Goal: Answer question/provide support

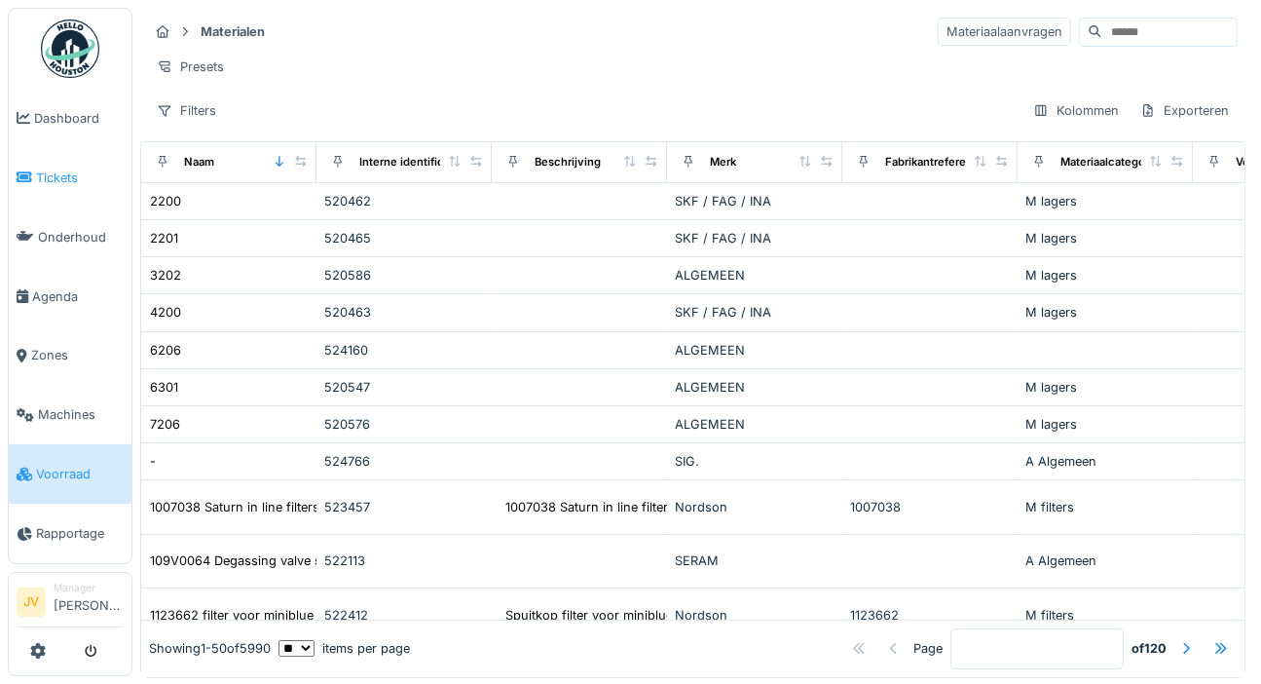
click at [59, 178] on span "Tickets" at bounding box center [80, 178] width 88 height 19
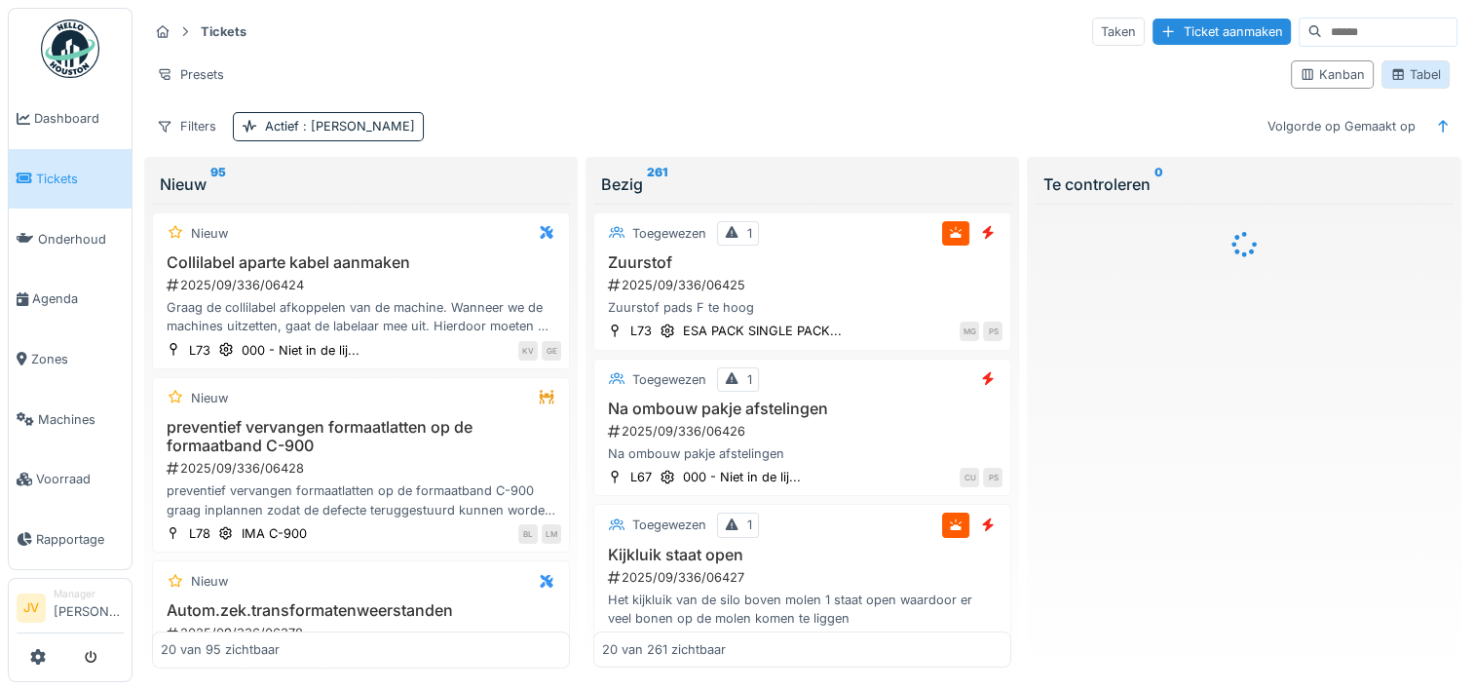
click at [1260, 81] on div "Tabel" at bounding box center [1415, 74] width 51 height 19
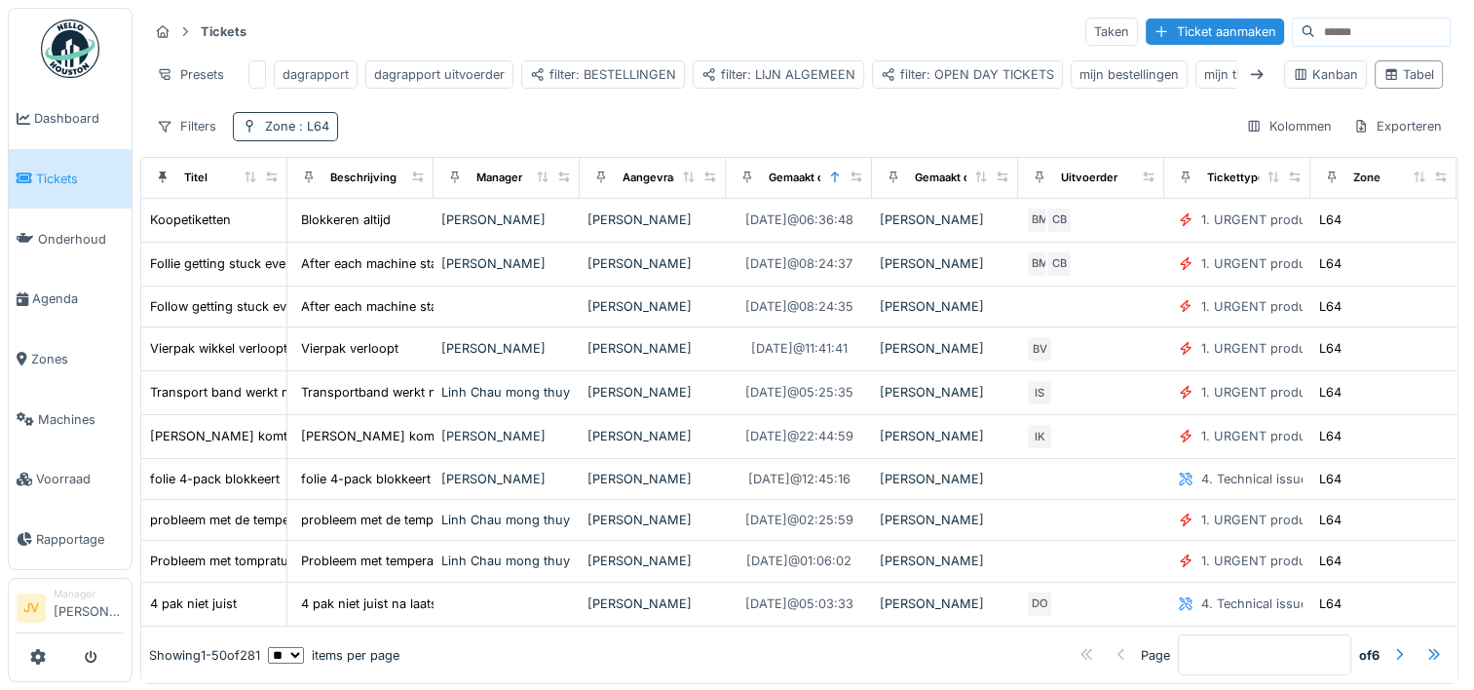
click at [288, 135] on div "Zone : L64" at bounding box center [297, 126] width 64 height 19
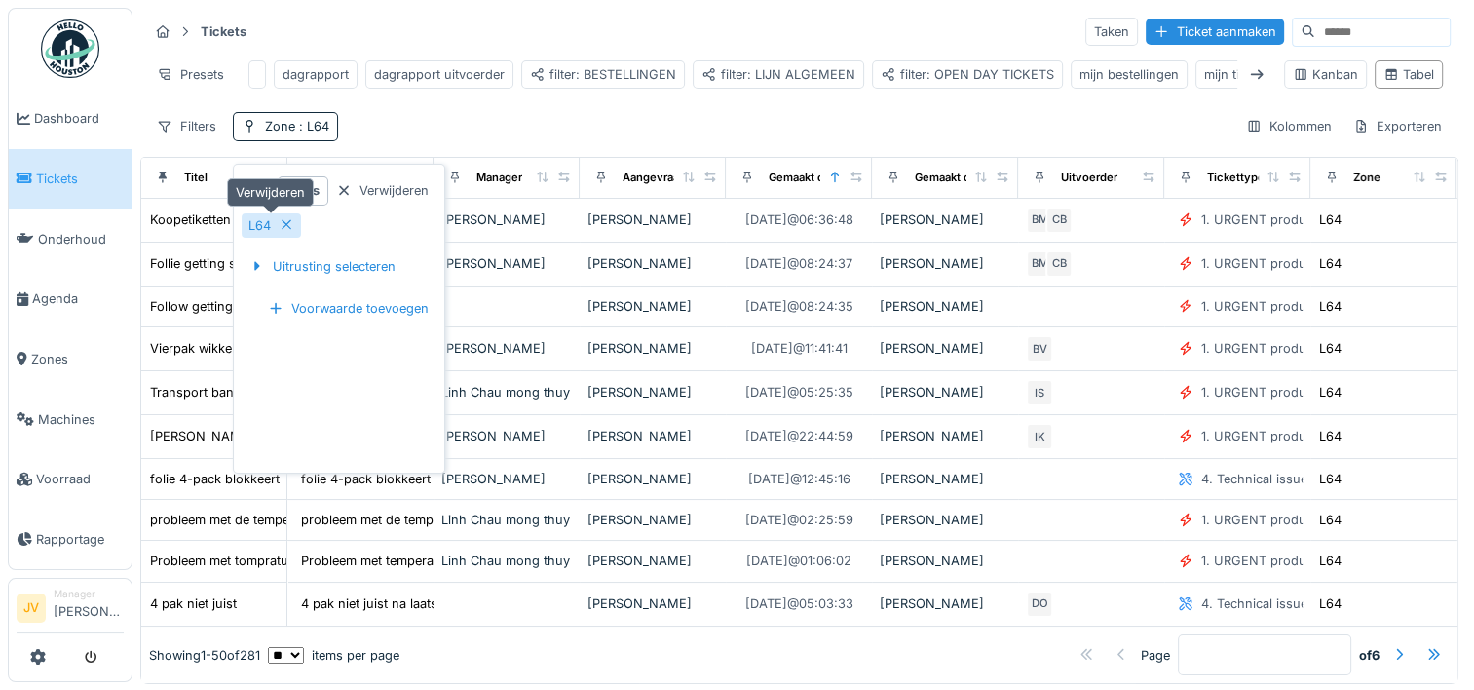
click at [279, 225] on div "L64" at bounding box center [271, 225] width 59 height 24
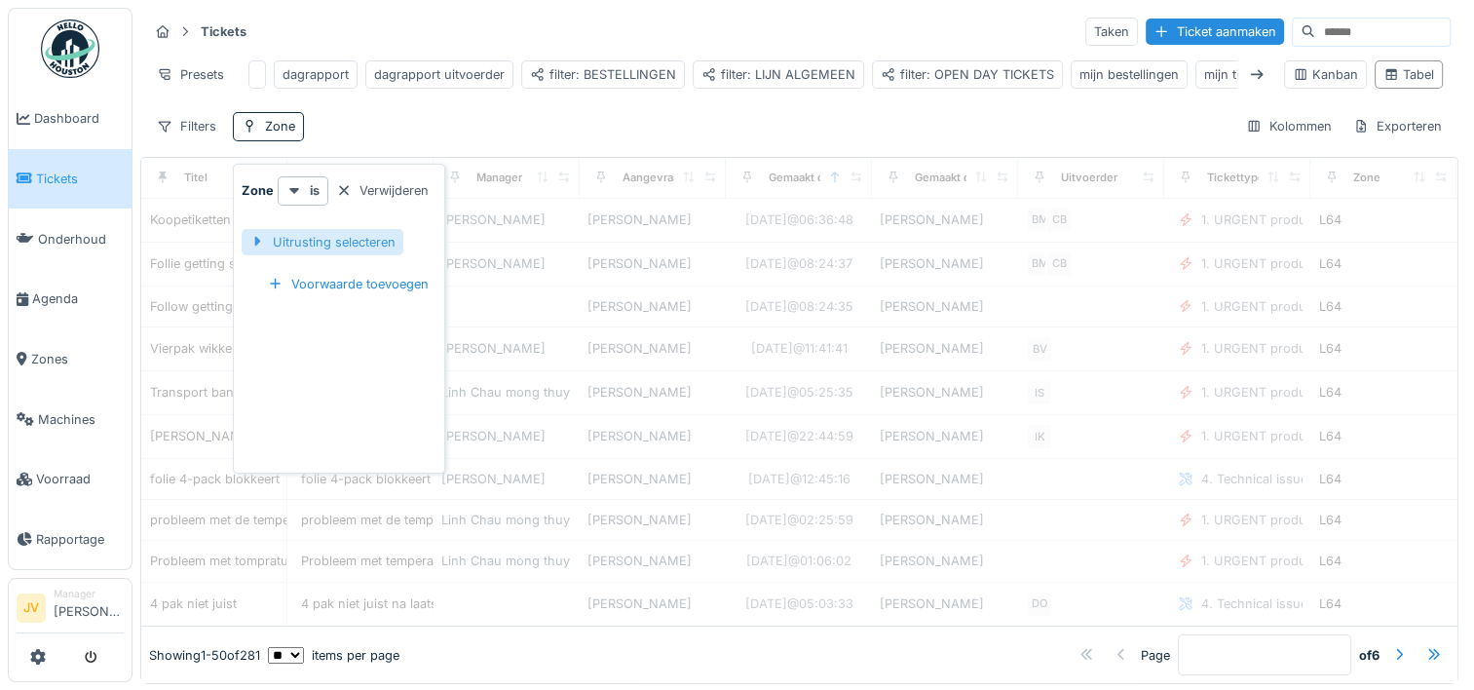
click at [300, 238] on div "Uitrusting selecteren" at bounding box center [323, 242] width 162 height 26
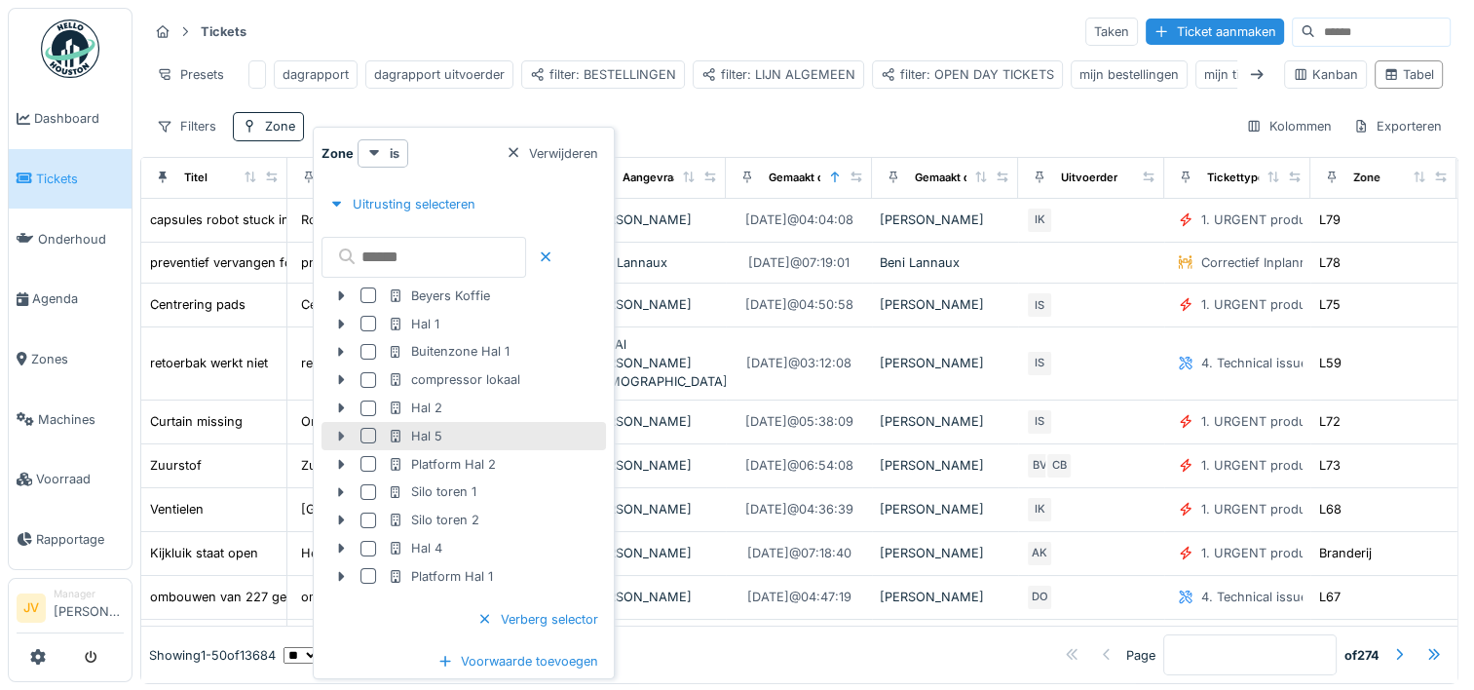
click at [338, 433] on icon at bounding box center [341, 436] width 16 height 13
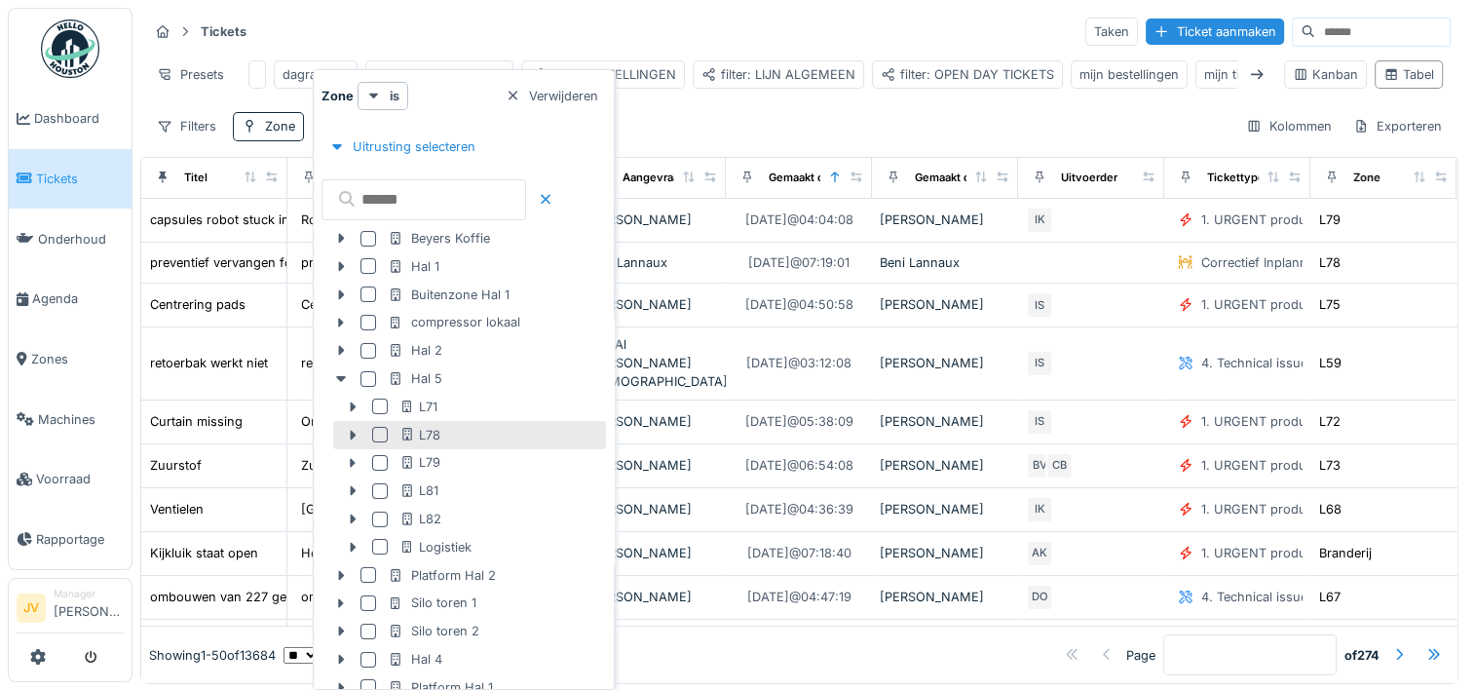
scroll to position [97, 0]
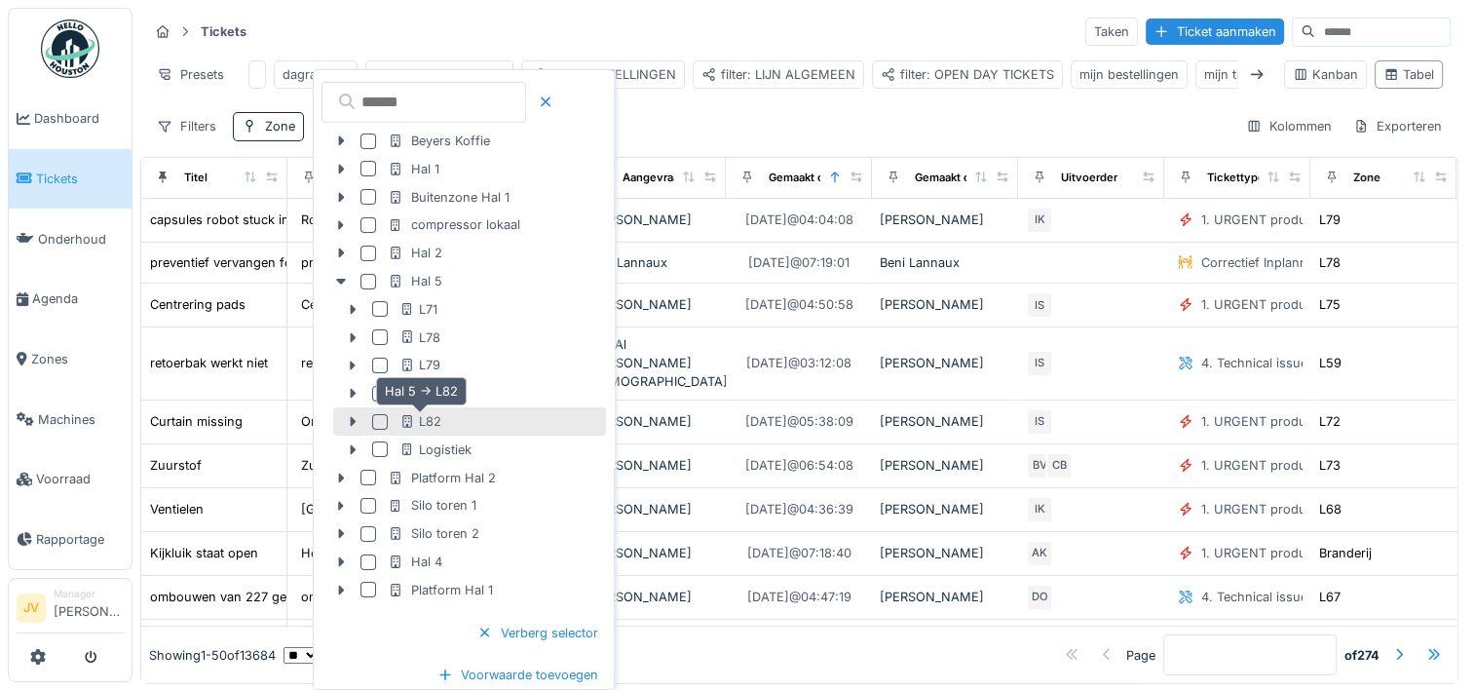
click at [432, 425] on div "L82" at bounding box center [420, 421] width 42 height 19
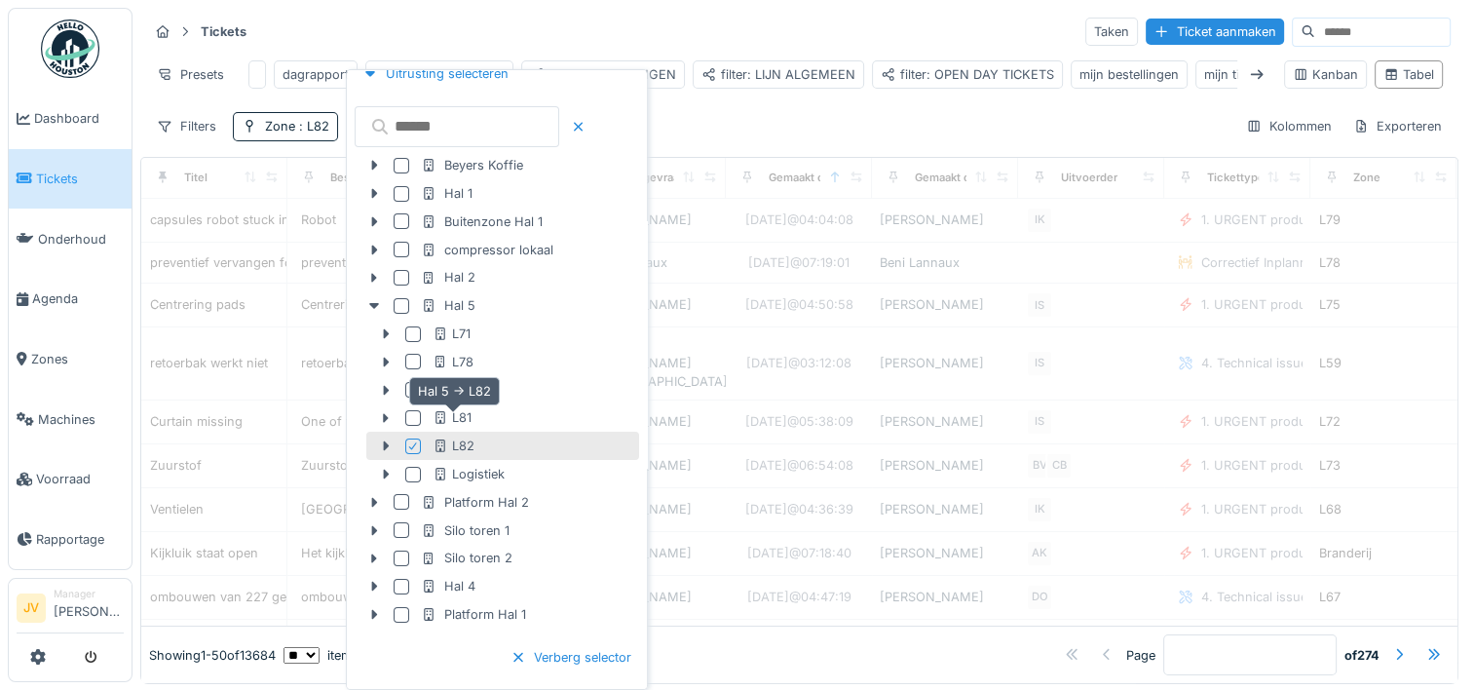
scroll to position [121, 0]
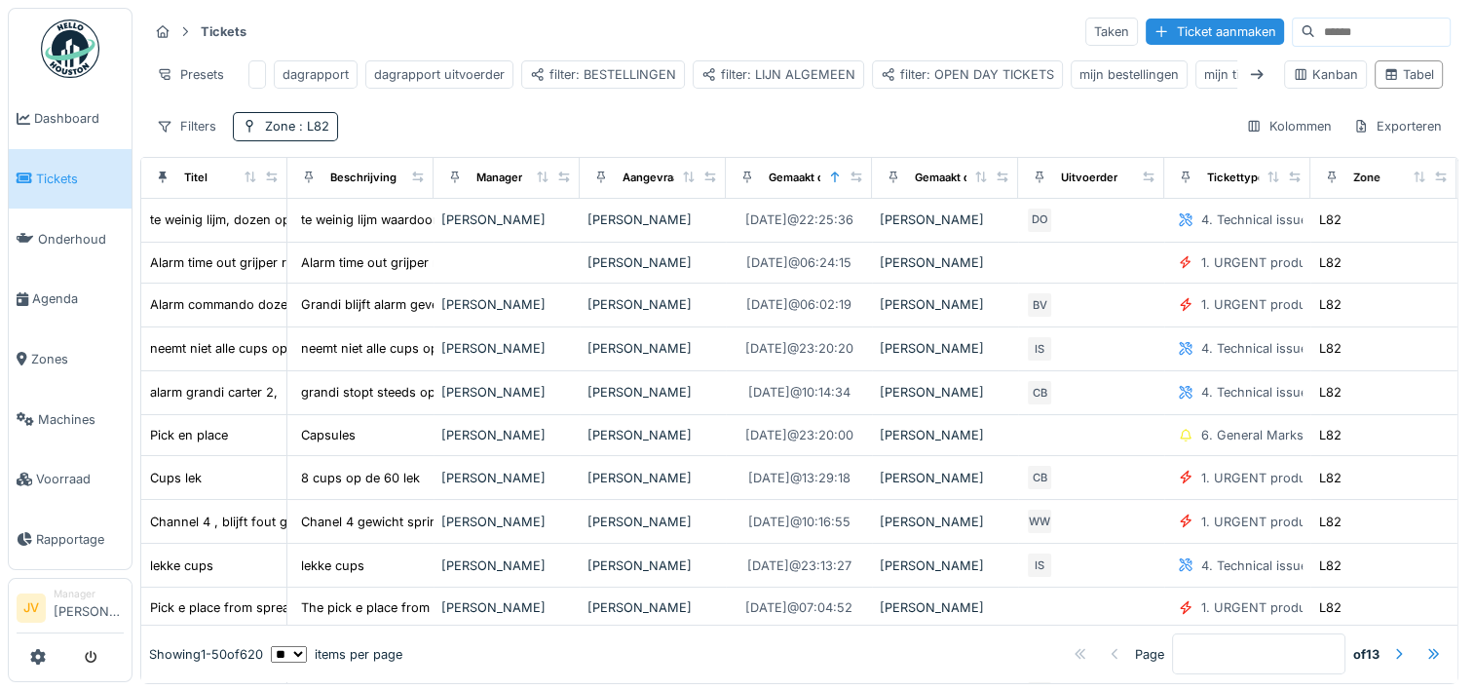
click at [740, 125] on div "Tickets Taken Ticket aanmaken Presets dagrapport dagrapport uitvoerder filter: …" at bounding box center [799, 78] width 1318 height 141
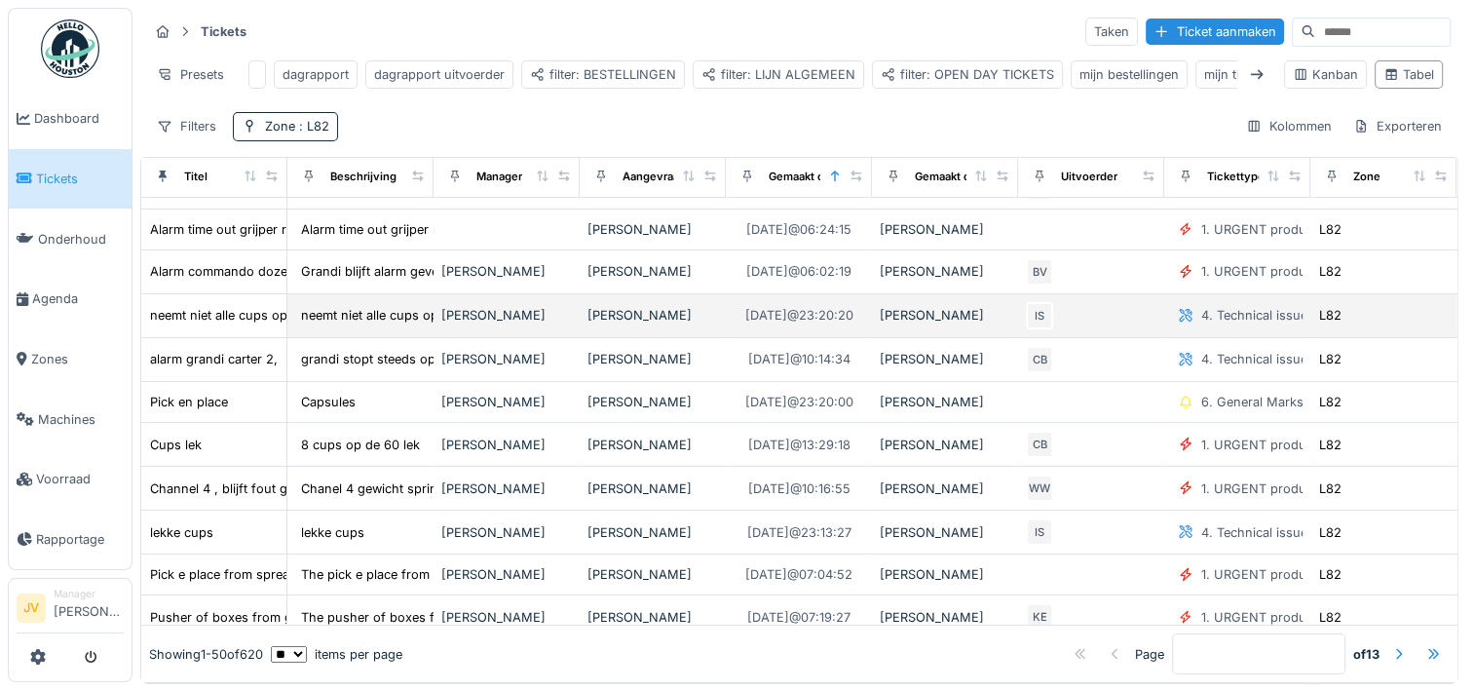
scroll to position [0, 0]
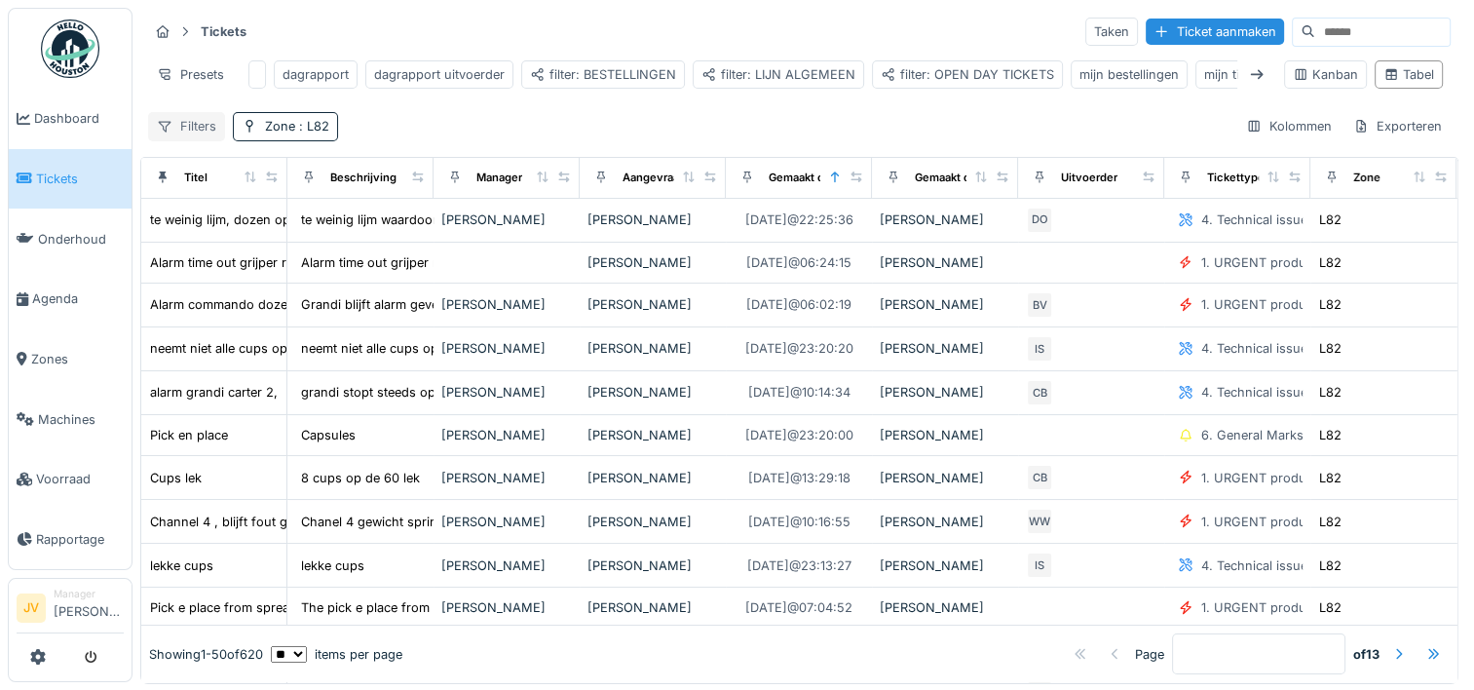
click at [201, 130] on div "Filters" at bounding box center [186, 126] width 77 height 28
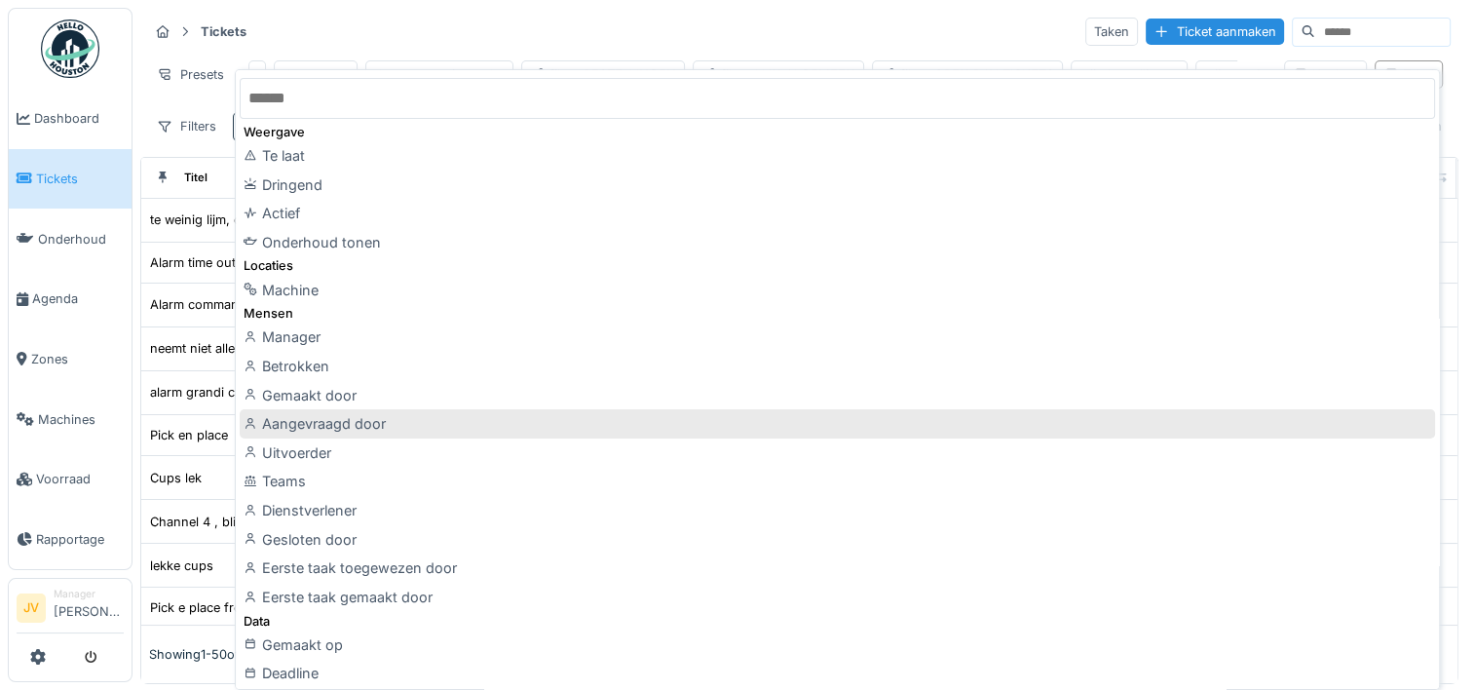
click at [352, 416] on div "Aangevraagd door" at bounding box center [837, 423] width 1195 height 29
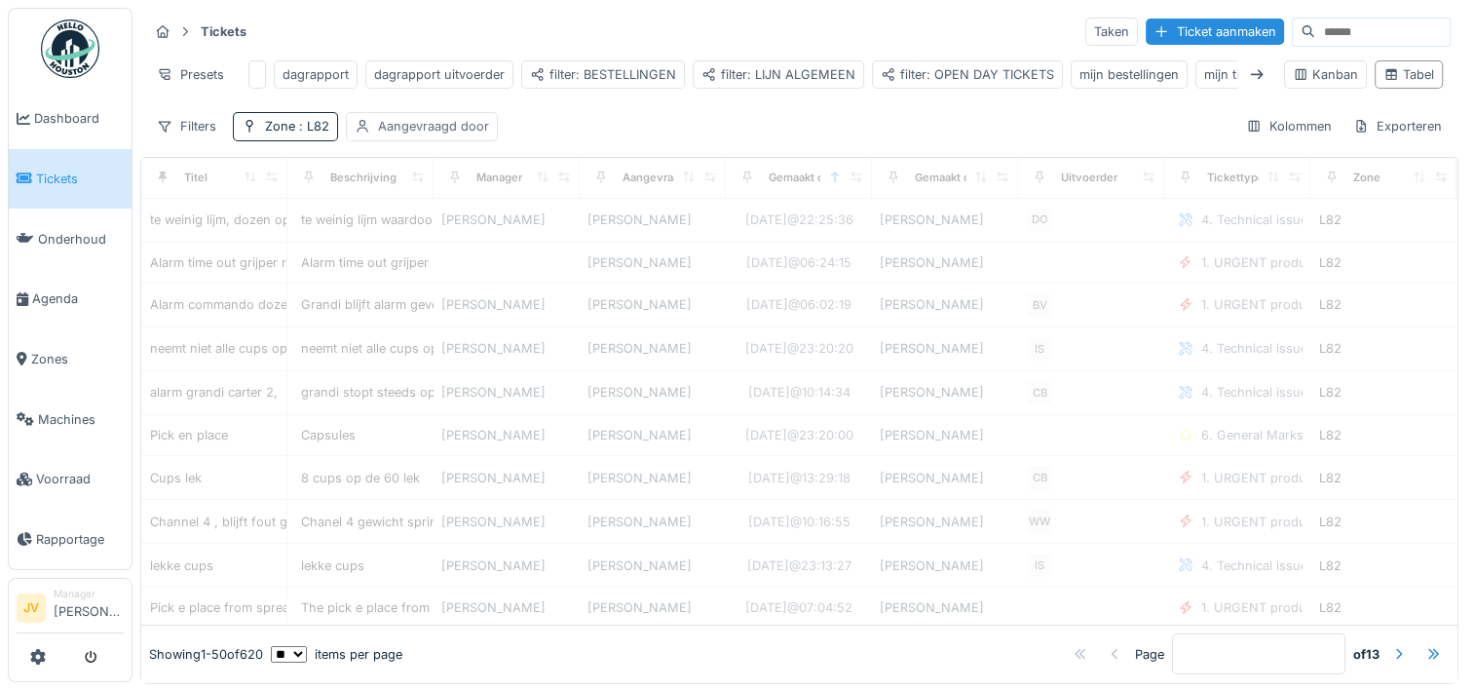
click at [409, 135] on div "Aangevraagd door" at bounding box center [433, 126] width 111 height 19
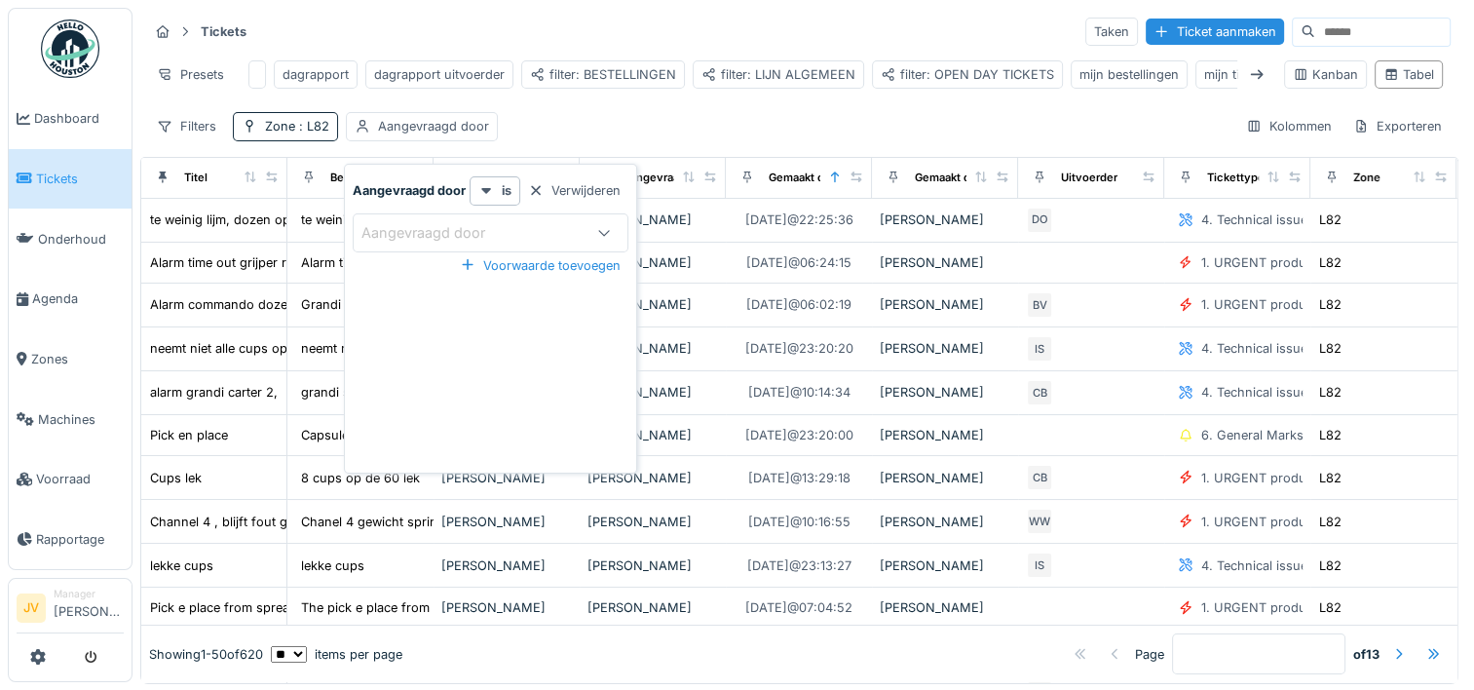
click at [440, 229] on div "Aangevraagd door" at bounding box center [436, 232] width 151 height 21
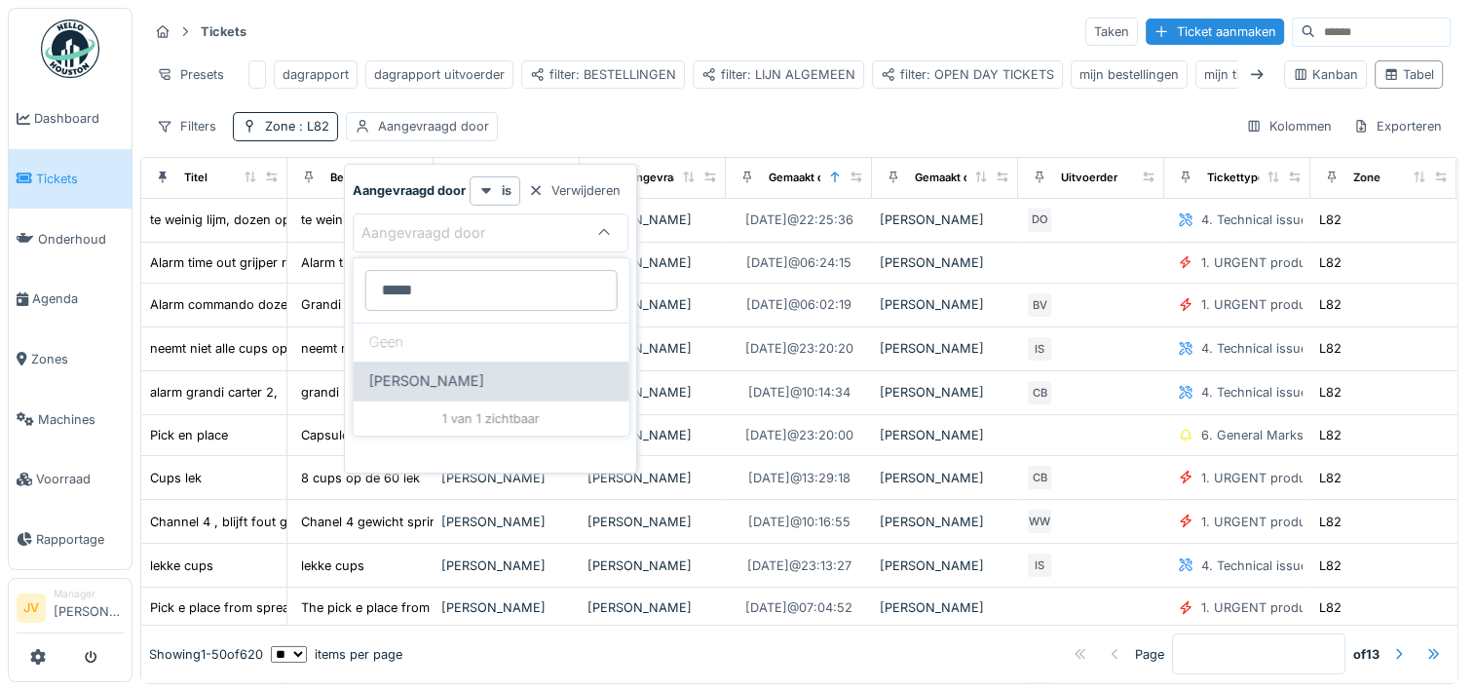
type door_EyODM "*****"
click at [444, 390] on span "[PERSON_NAME]" at bounding box center [426, 380] width 115 height 21
type input "****"
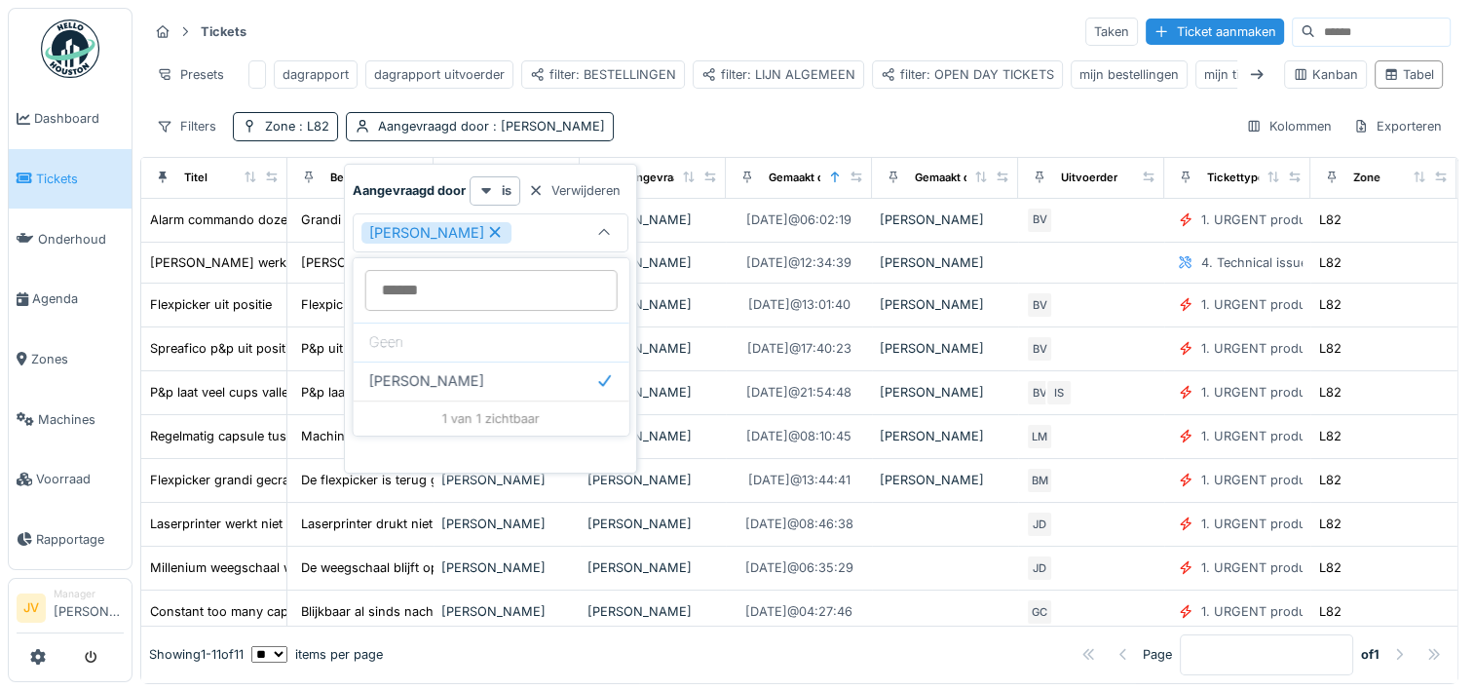
click at [838, 139] on div "Filters Zone : L82 Aangevraagd door : Kelly Van remoortere Kolommen Exporteren" at bounding box center [799, 126] width 1302 height 28
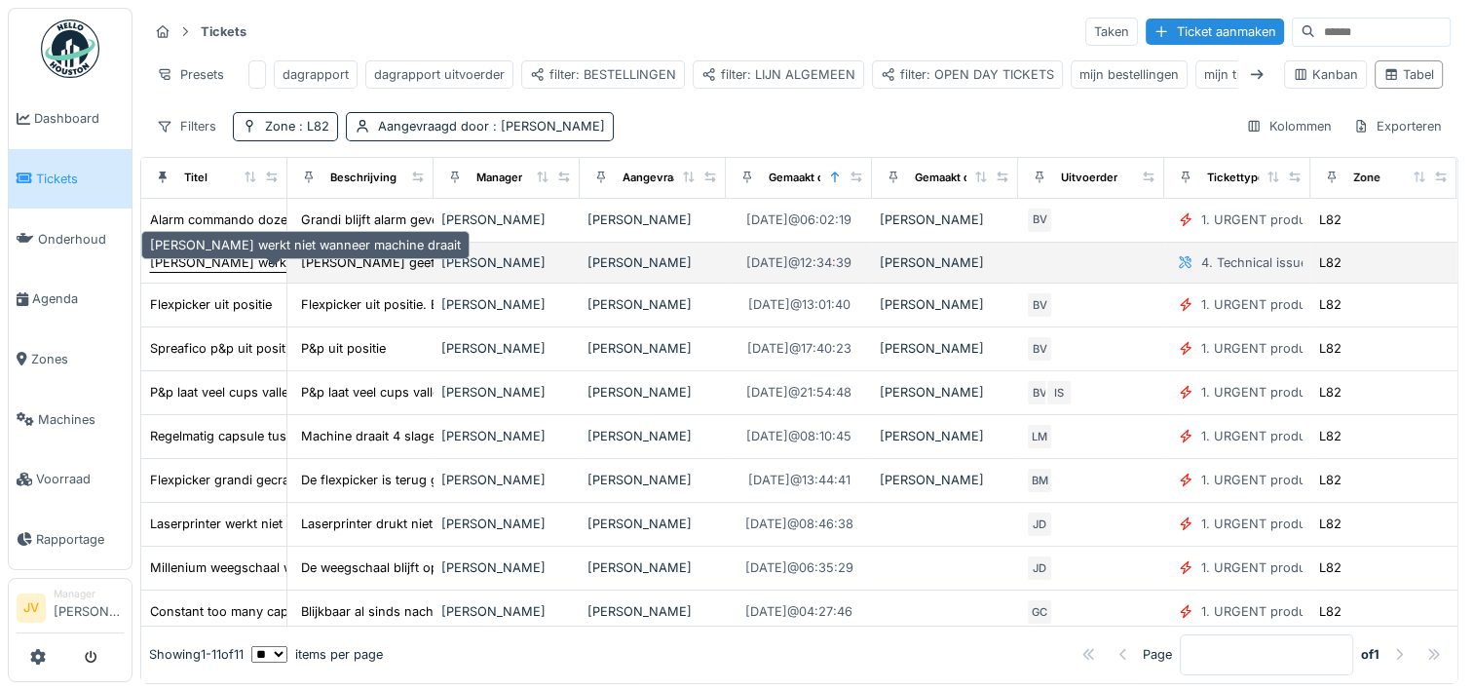
click at [222, 272] on div "[PERSON_NAME] werkt niet wanneer machine draait" at bounding box center [305, 262] width 311 height 19
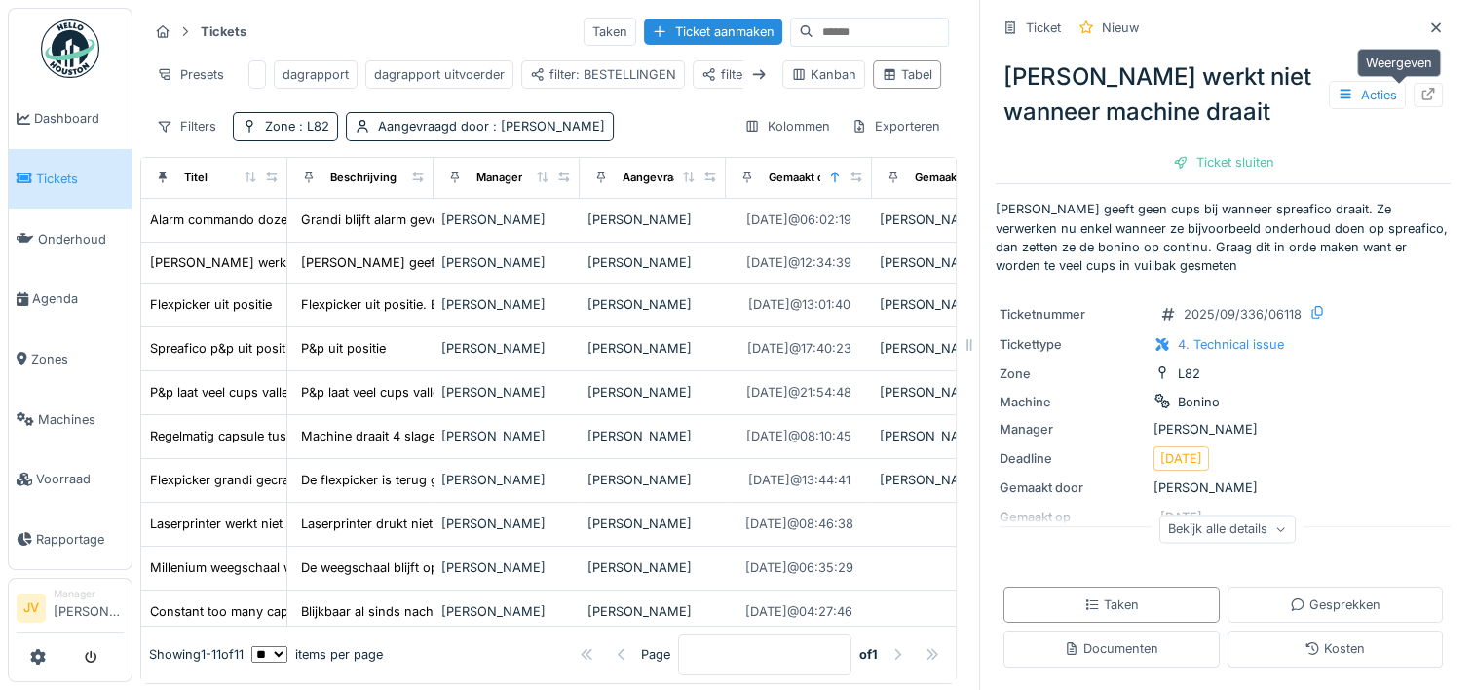
click at [1260, 86] on div at bounding box center [1428, 95] width 16 height 19
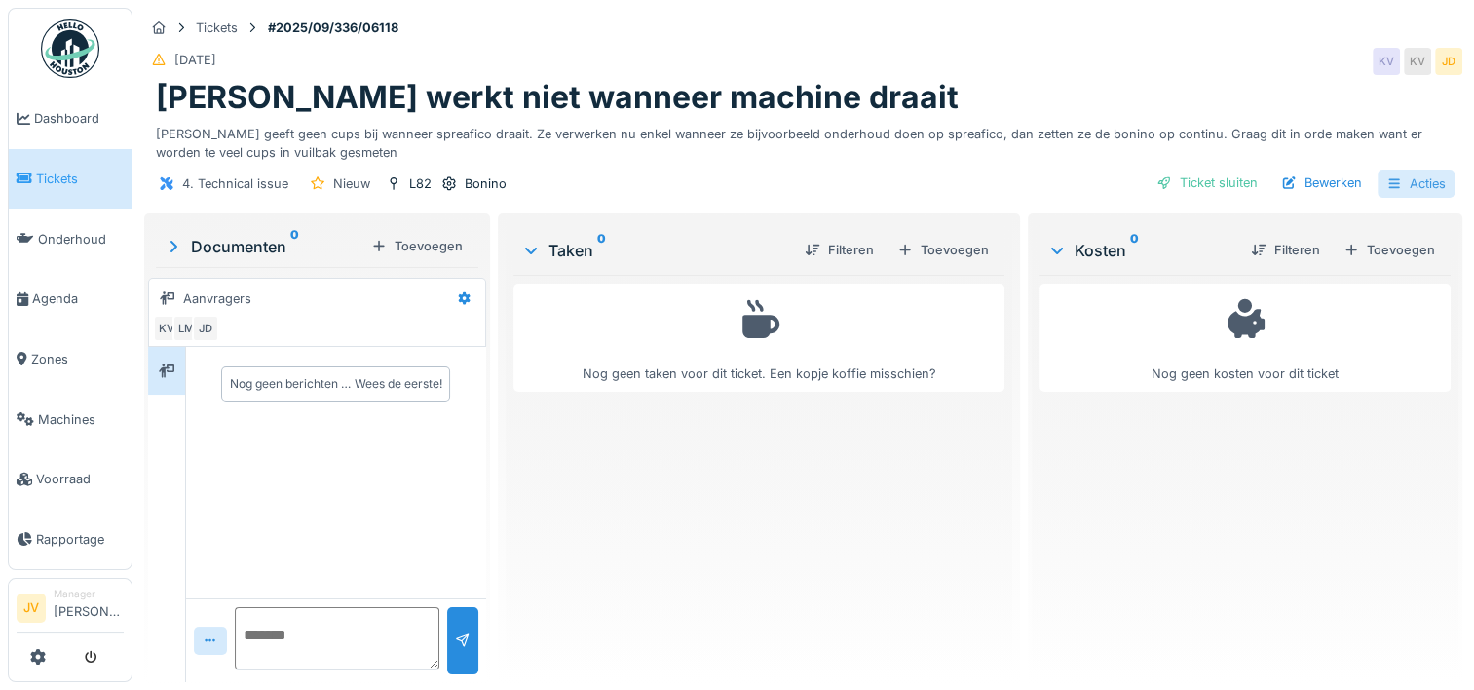
click at [1416, 189] on div "Acties" at bounding box center [1415, 183] width 77 height 28
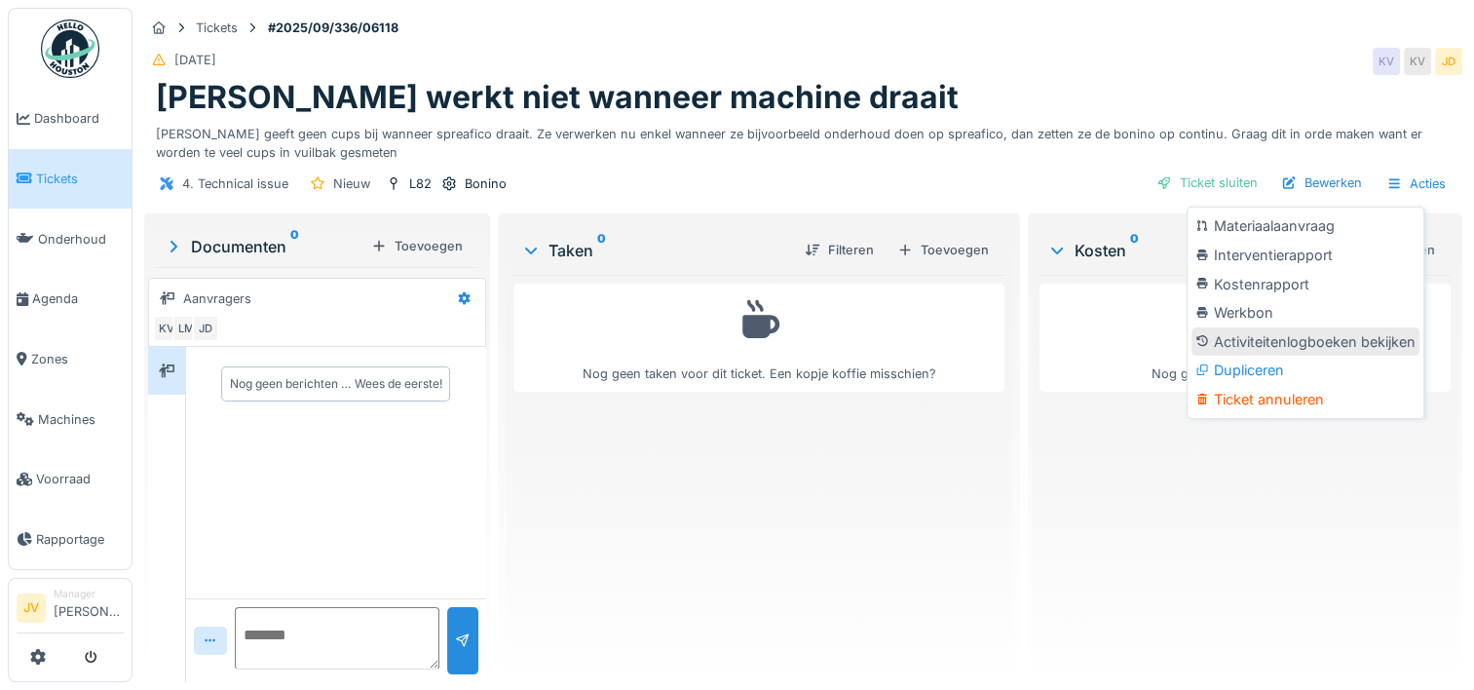
click at [1327, 336] on div "Activiteitenlogboeken bekijken" at bounding box center [1305, 341] width 228 height 29
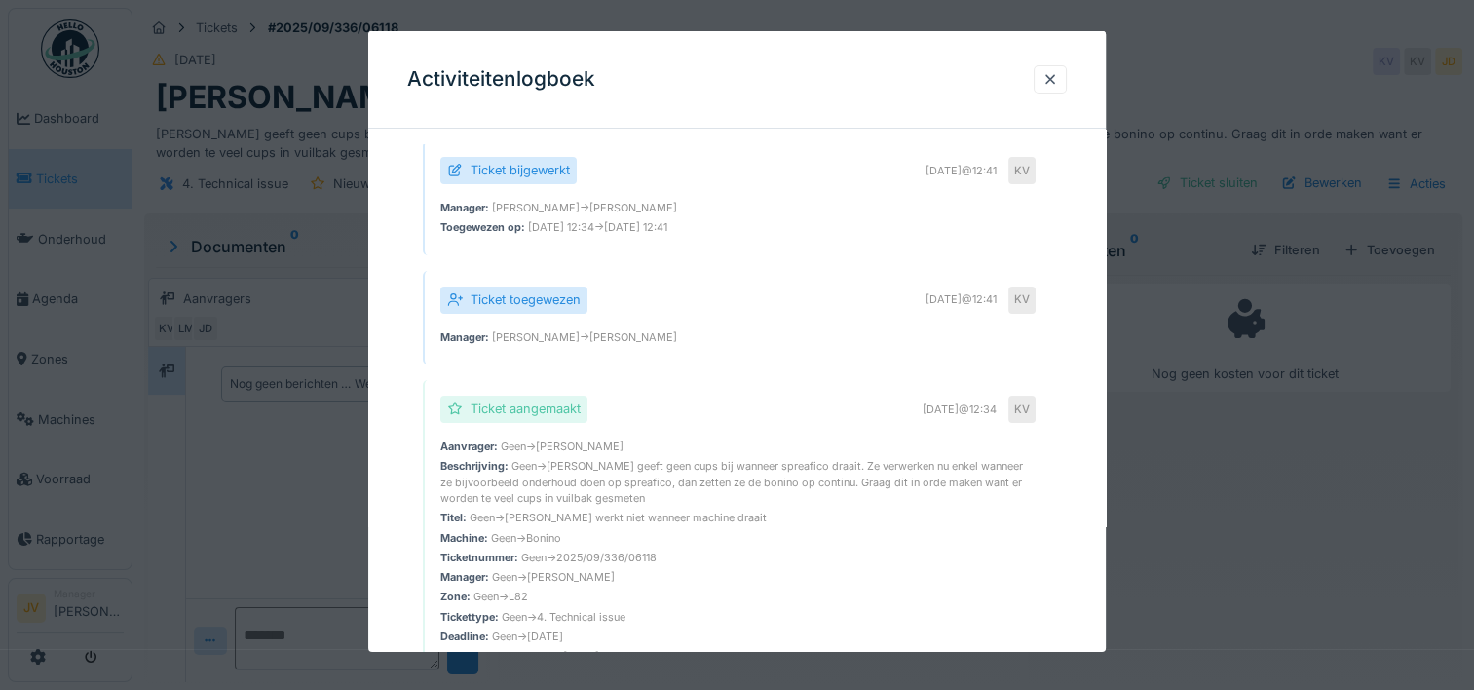
scroll to position [33, 0]
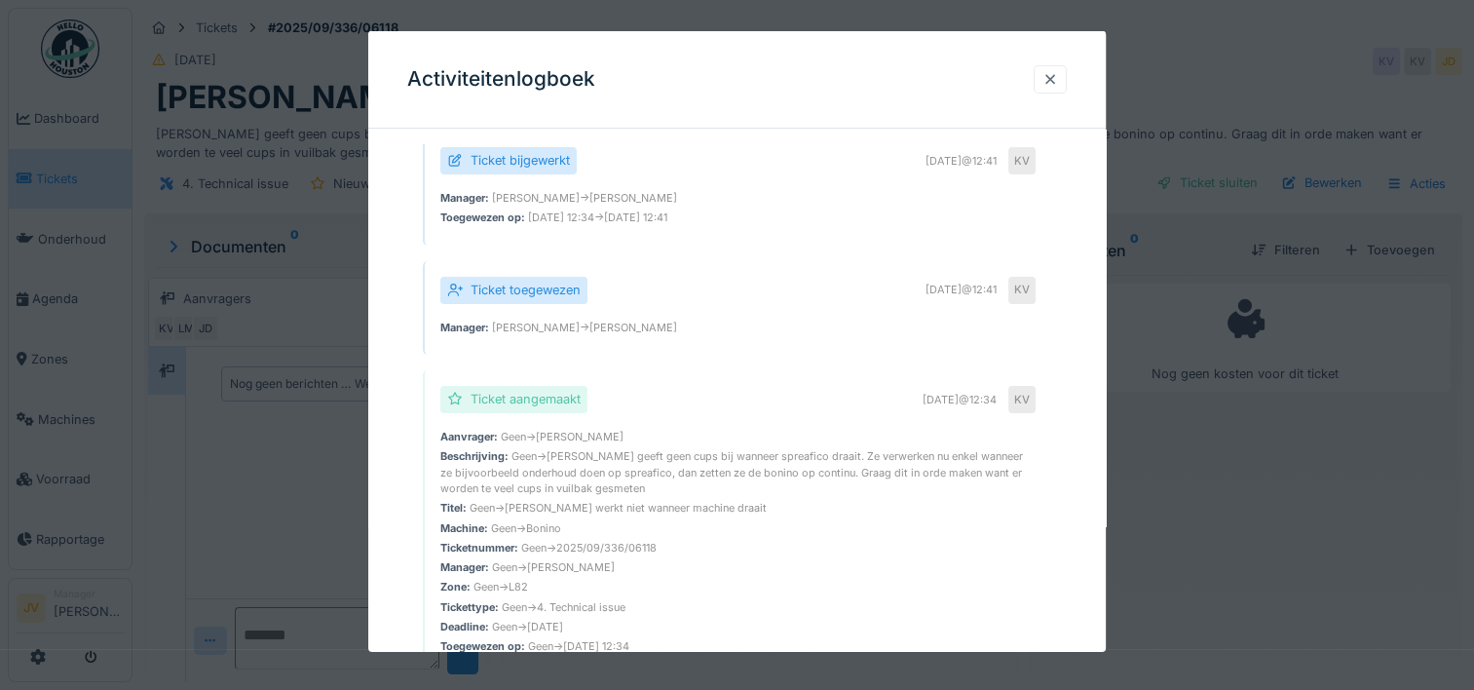
click at [1066, 77] on div at bounding box center [1049, 79] width 33 height 28
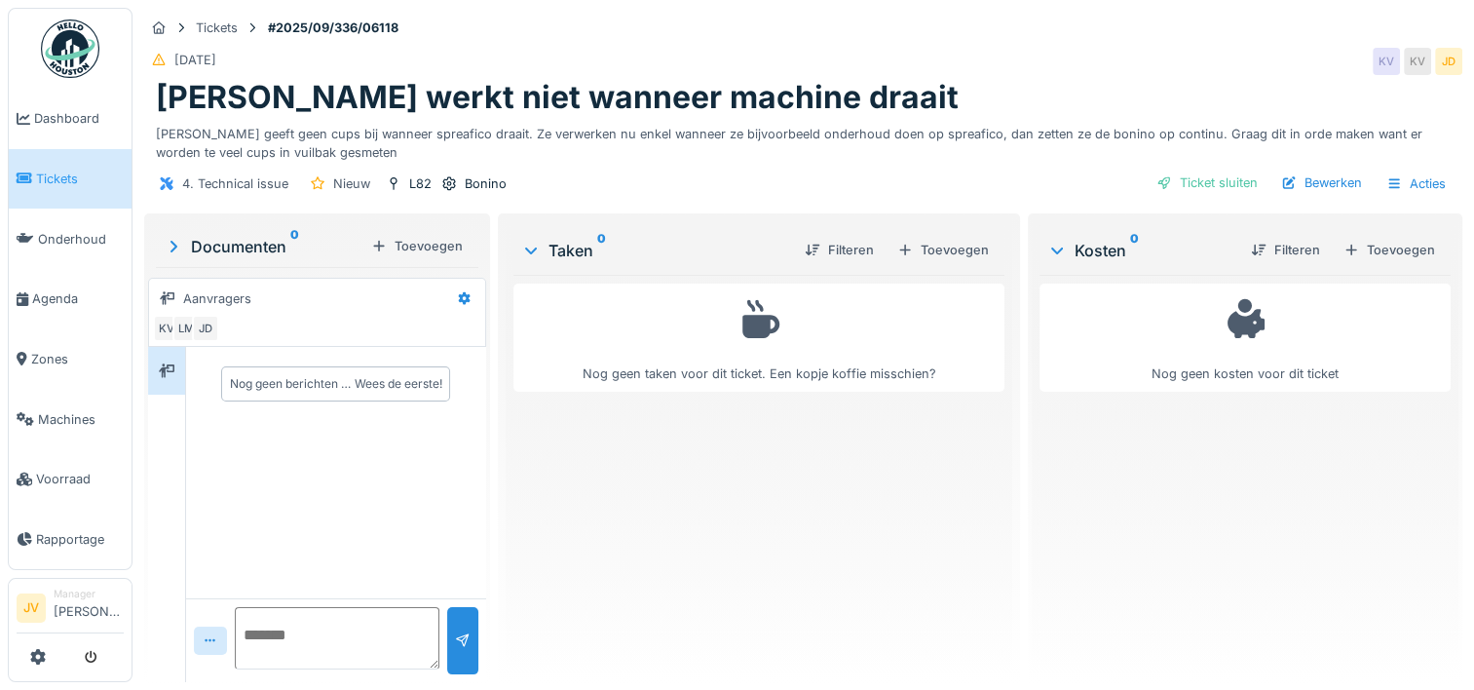
drag, startPoint x: 250, startPoint y: 644, endPoint x: 257, endPoint y: 626, distance: 18.8
click at [250, 644] on textarea at bounding box center [337, 638] width 205 height 62
type textarea "**********"
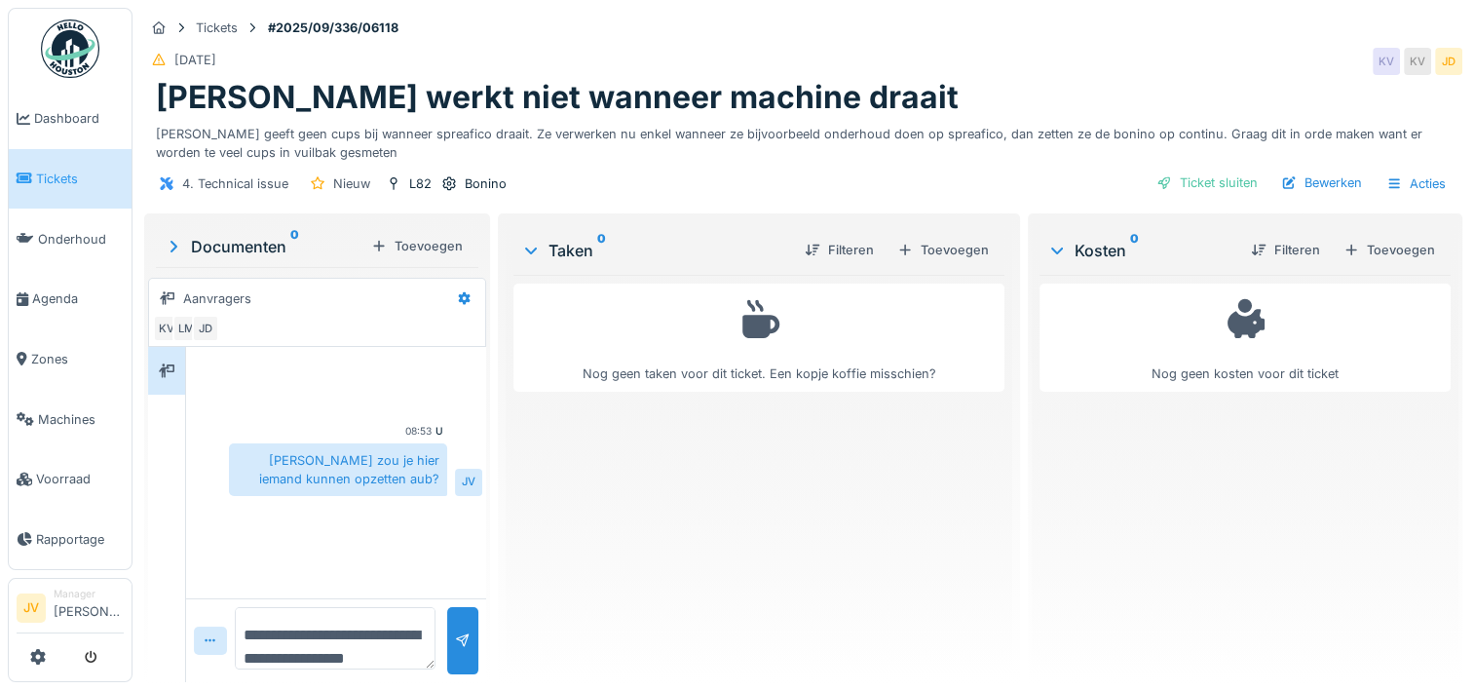
click at [70, 160] on link "Tickets" at bounding box center [70, 179] width 123 height 60
